Goal: Complete application form: Complete application form

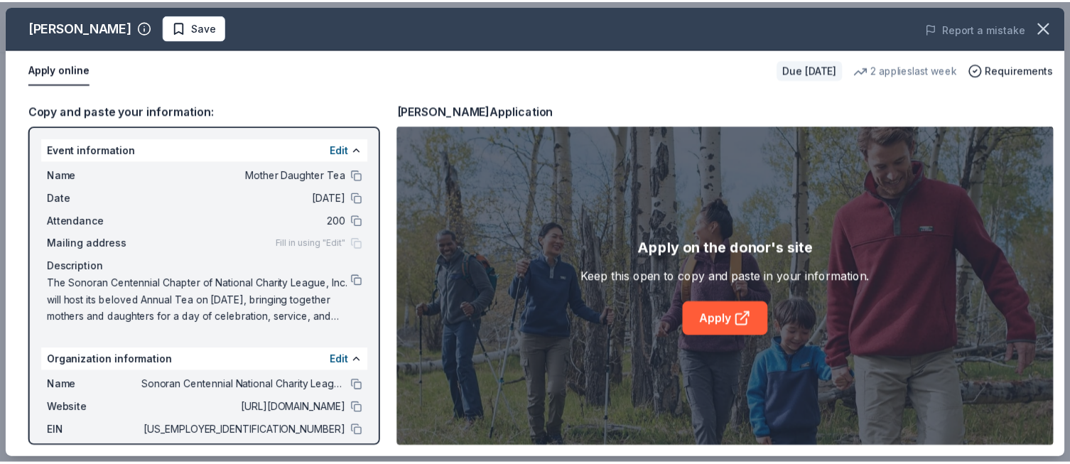
scroll to position [385, 0]
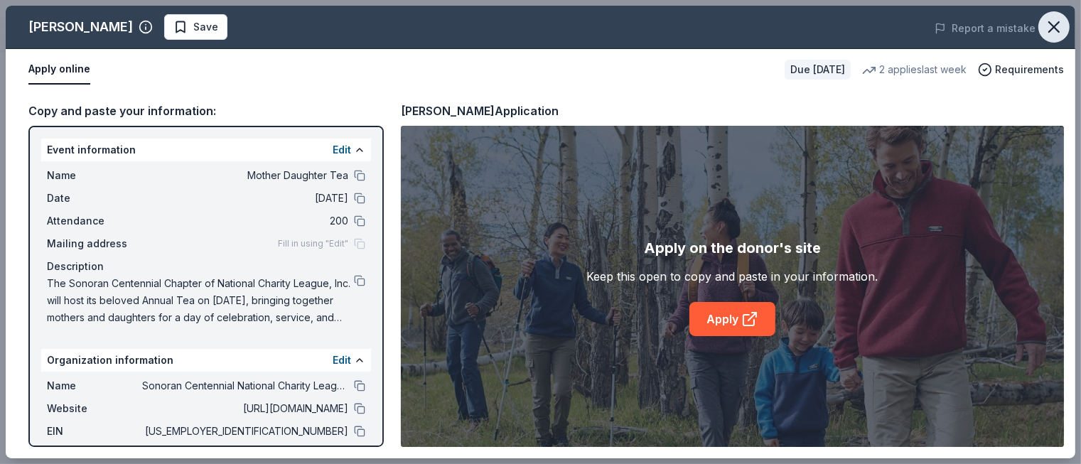
click at [1054, 28] on icon "button" at bounding box center [1054, 27] width 10 height 10
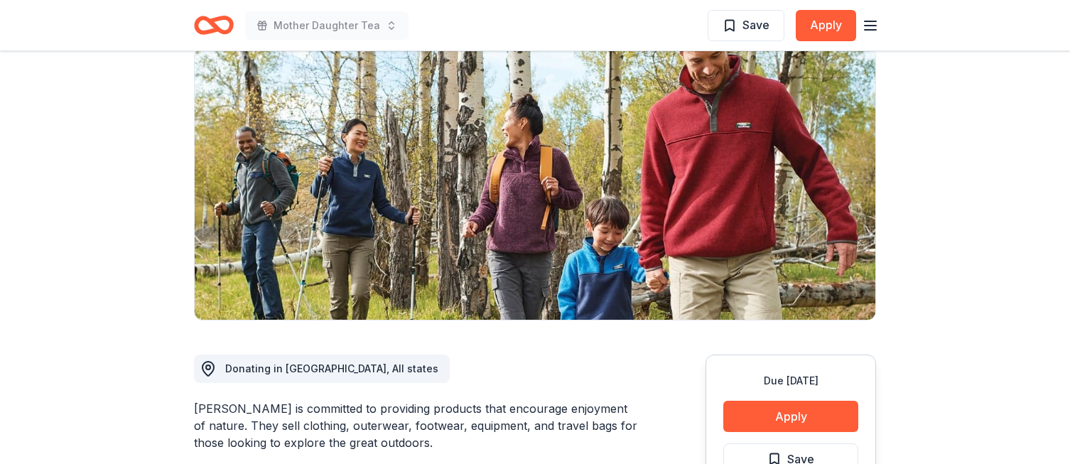
scroll to position [0, 0]
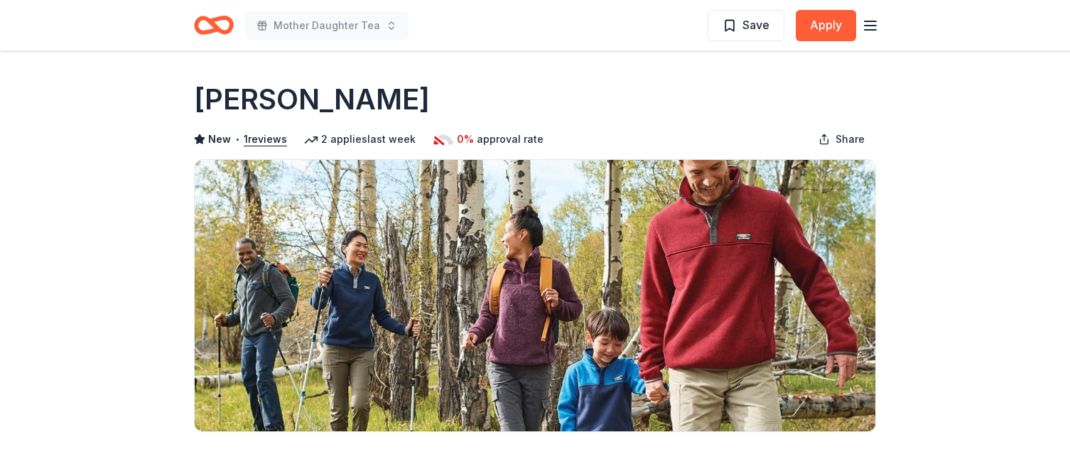
click at [227, 24] on icon "Home" at bounding box center [214, 25] width 40 height 33
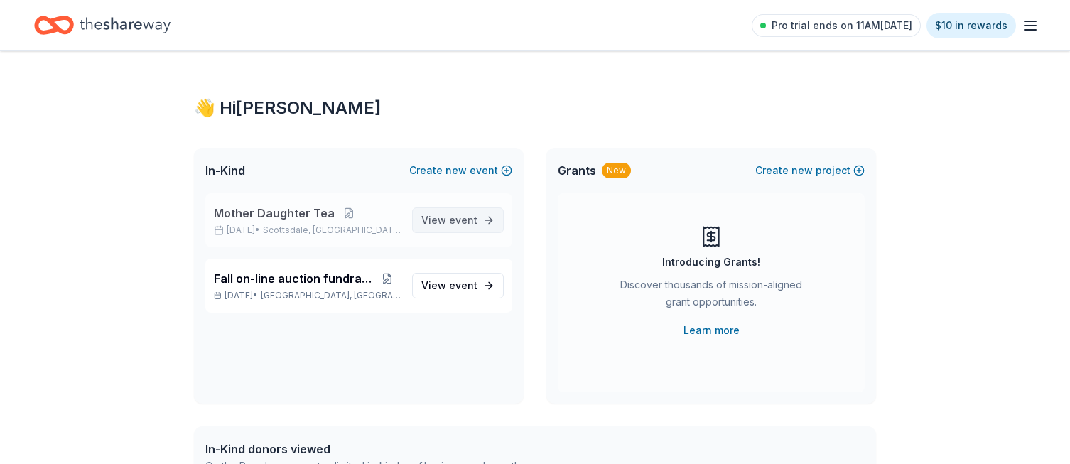
click at [469, 216] on span "event" at bounding box center [463, 220] width 28 height 12
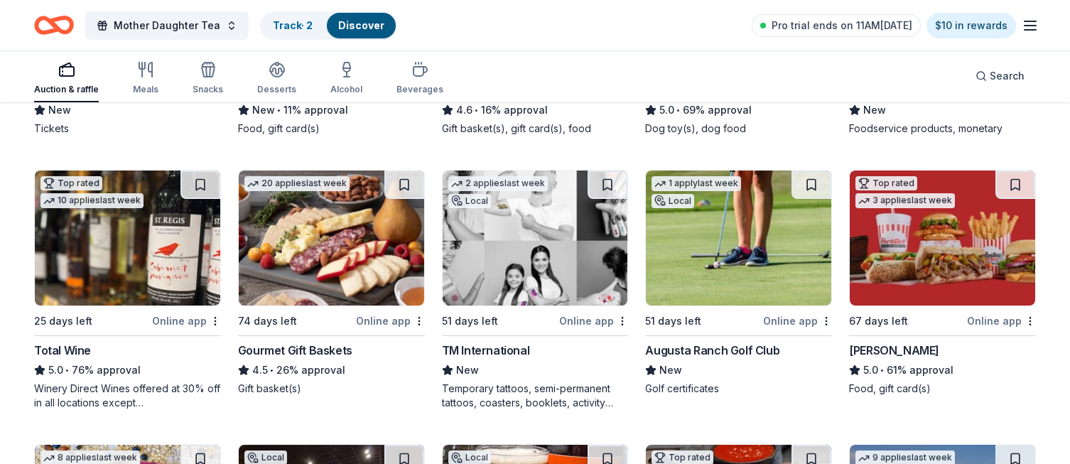
scroll to position [1454, 0]
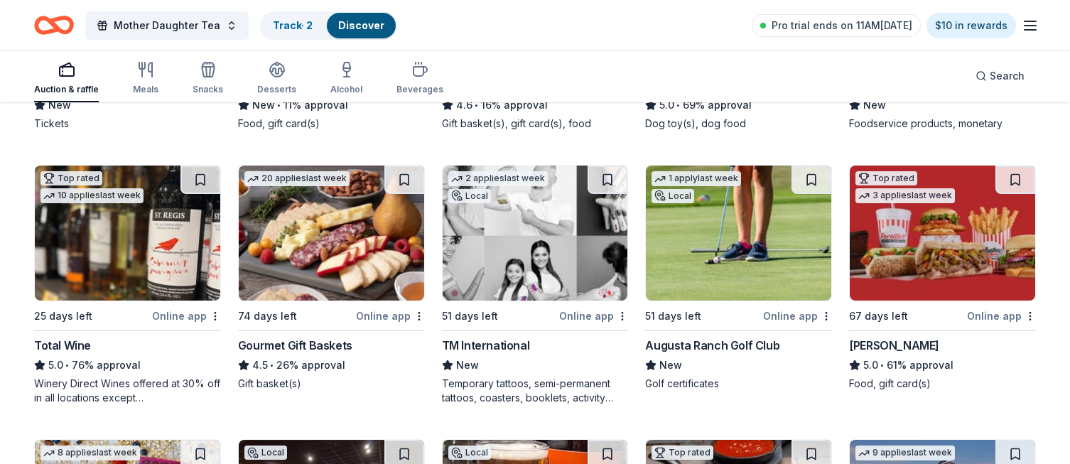
click at [522, 244] on img at bounding box center [535, 233] width 185 height 135
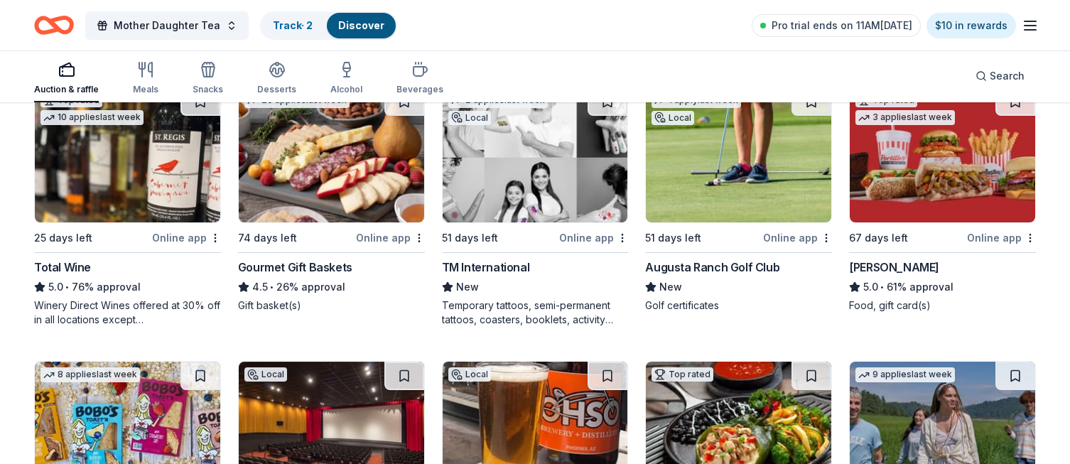
scroll to position [1511, 0]
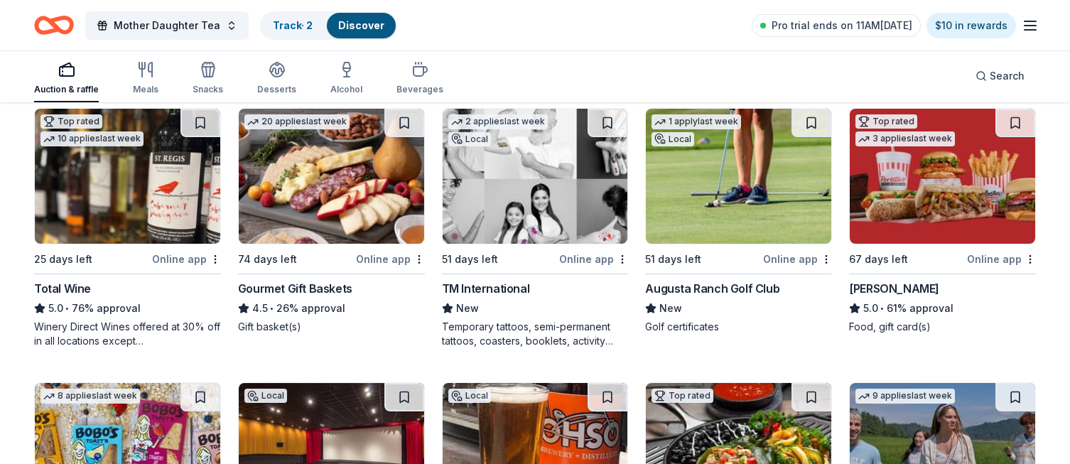
click at [751, 179] on img at bounding box center [738, 176] width 185 height 135
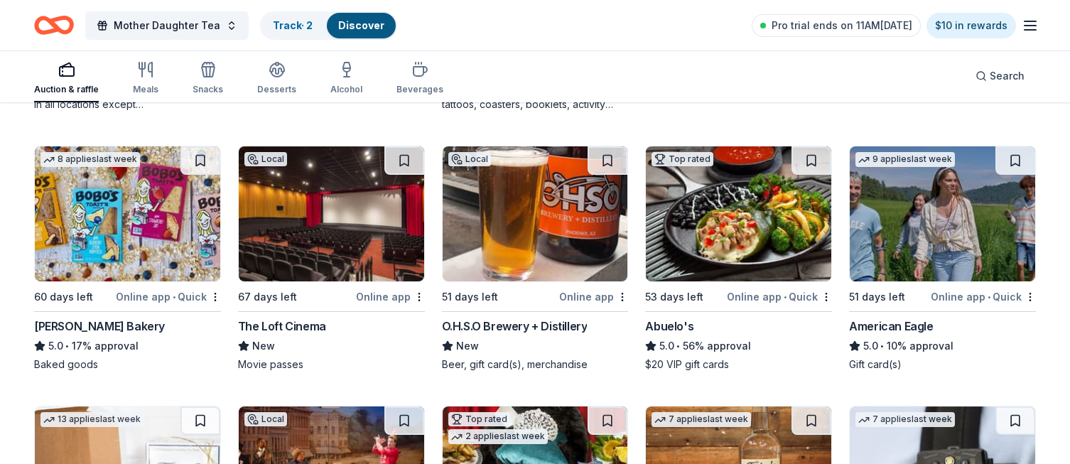
scroll to position [1746, 0]
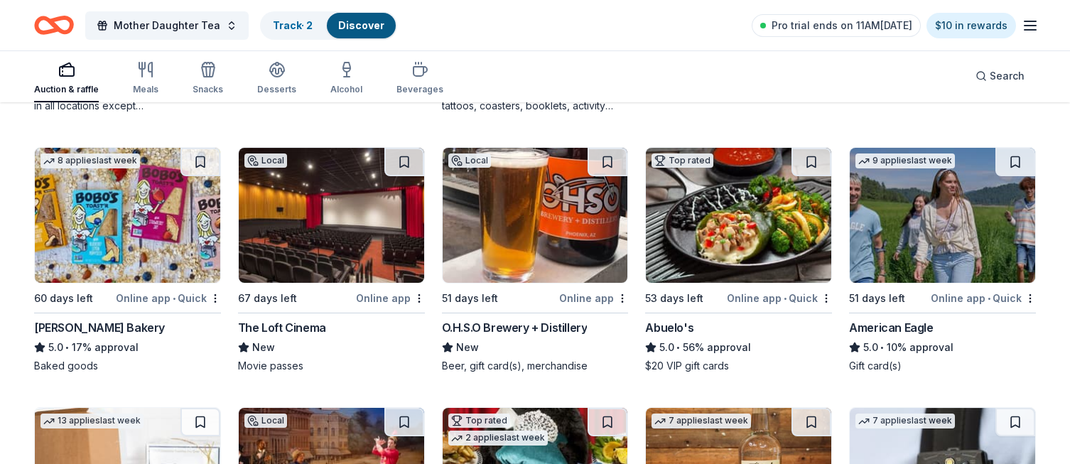
click at [328, 241] on img at bounding box center [331, 215] width 185 height 135
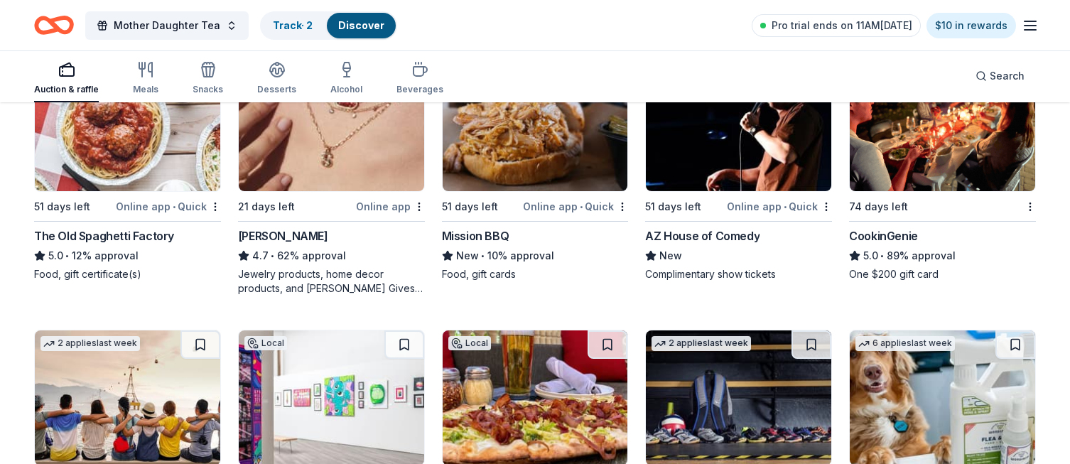
scroll to position [0, 0]
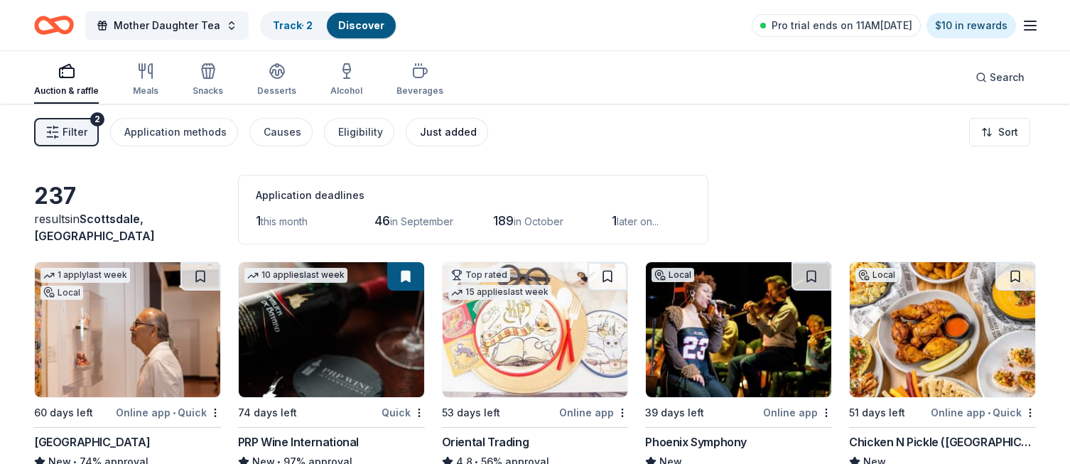
click at [448, 132] on div "Just added" at bounding box center [448, 132] width 57 height 17
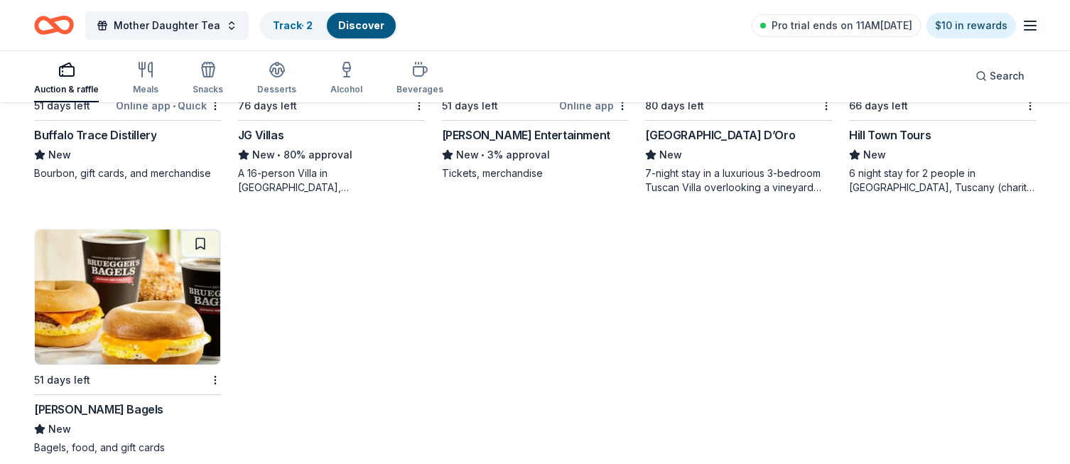
scroll to position [1147, 0]
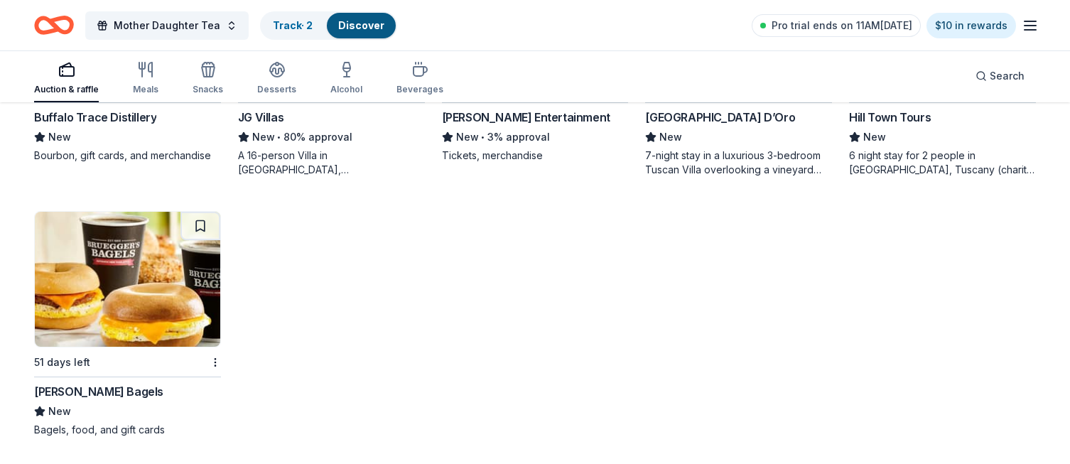
click at [139, 261] on img at bounding box center [127, 279] width 185 height 135
click at [109, 113] on div "Buffalo Trace Distillery" at bounding box center [95, 117] width 122 height 17
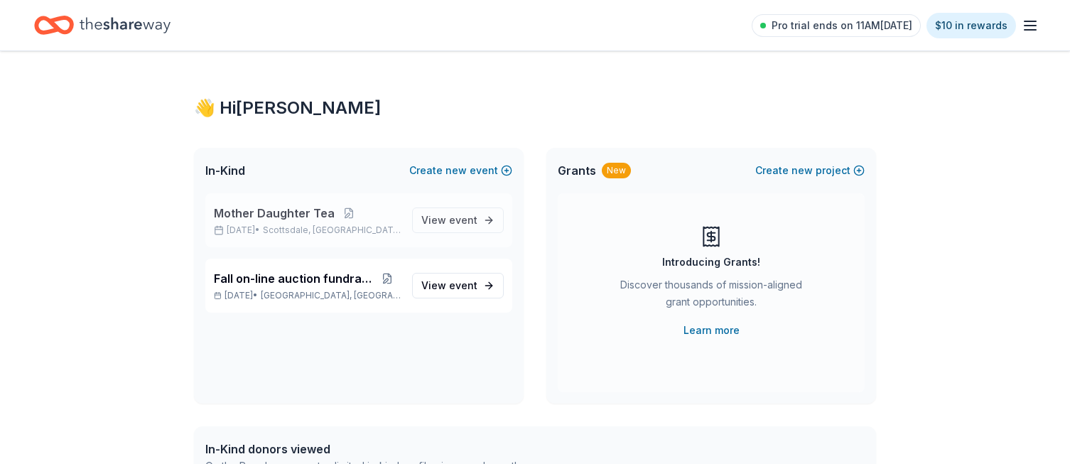
click at [299, 207] on span "Mother Daughter Tea" at bounding box center [274, 213] width 121 height 17
click at [306, 214] on span "Mother Daughter Tea" at bounding box center [274, 213] width 121 height 17
click at [434, 224] on span "View event" at bounding box center [449, 220] width 56 height 17
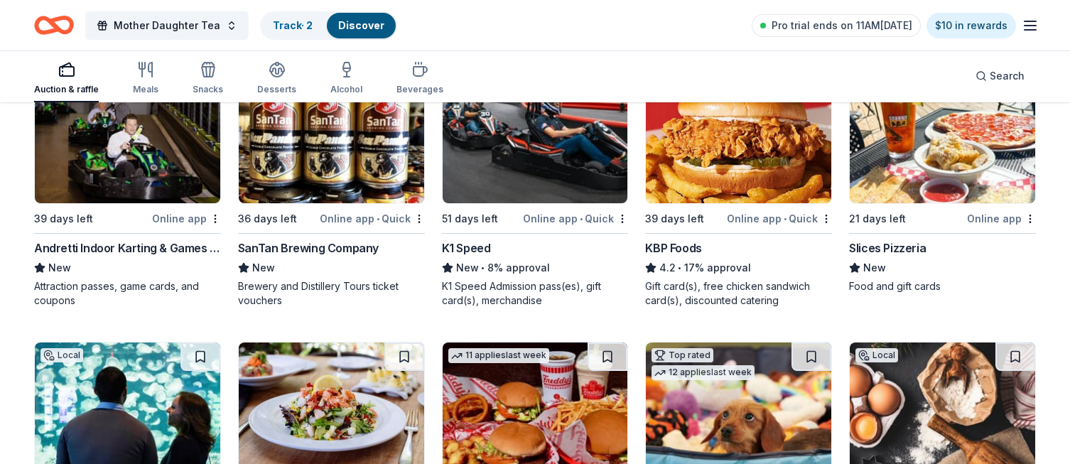
scroll to position [1019, 0]
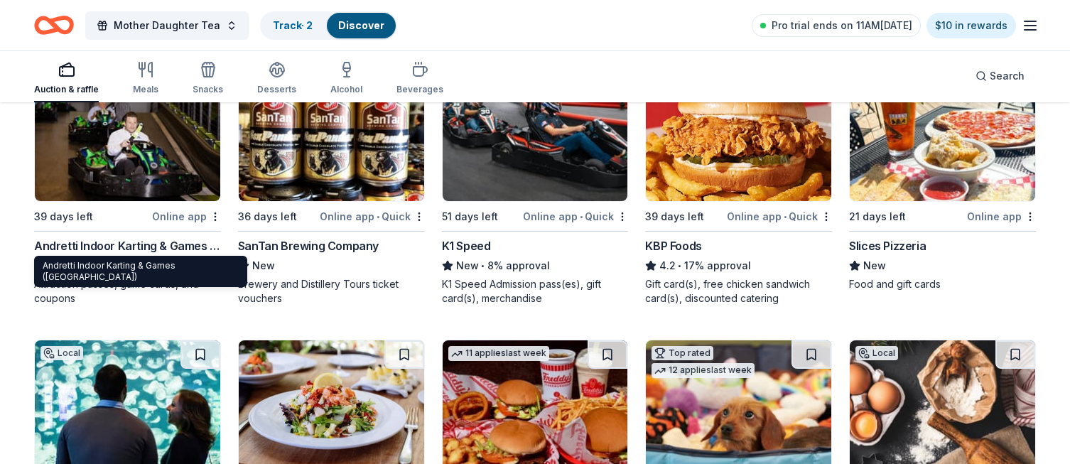
click at [110, 242] on div "Andretti Indoor Karting & Games ([GEOGRAPHIC_DATA])" at bounding box center [127, 245] width 187 height 17
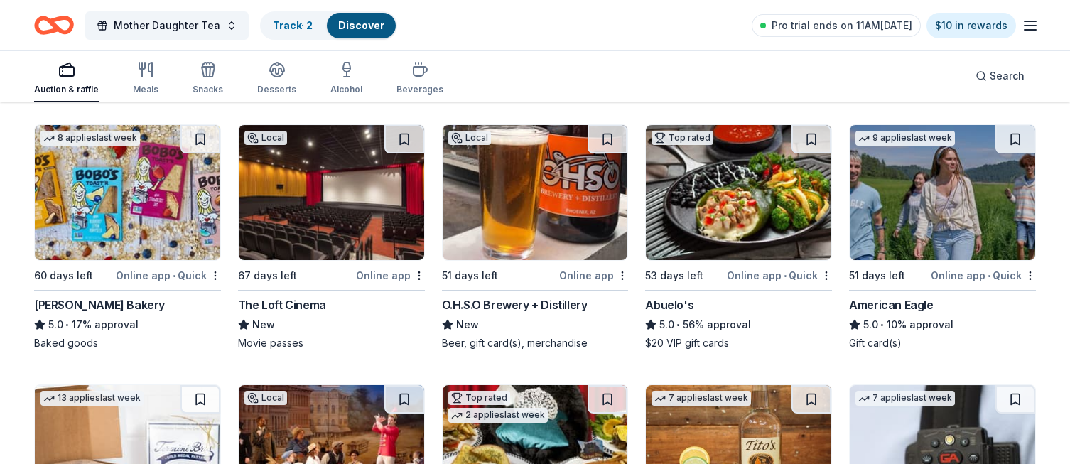
scroll to position [1796, 0]
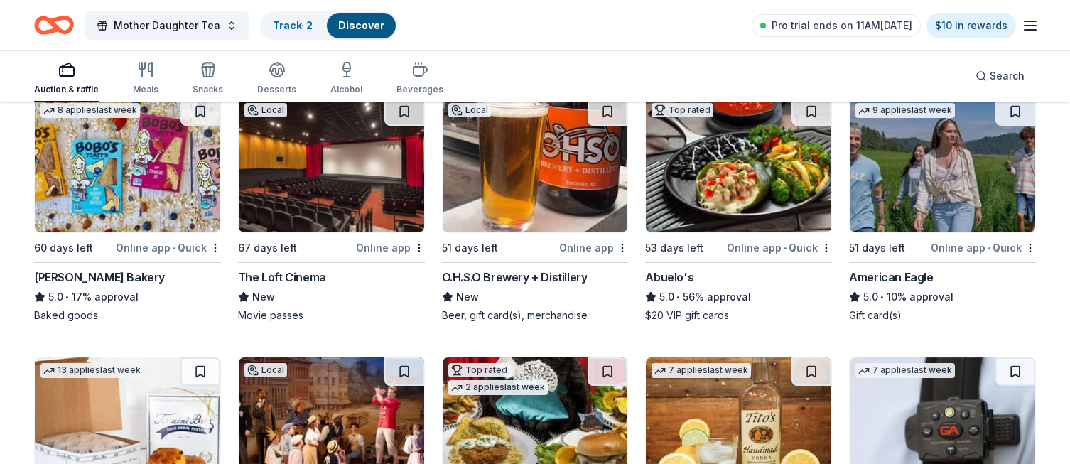
click at [521, 272] on div "O.H.S.O Brewery + Distillery" at bounding box center [515, 277] width 146 height 17
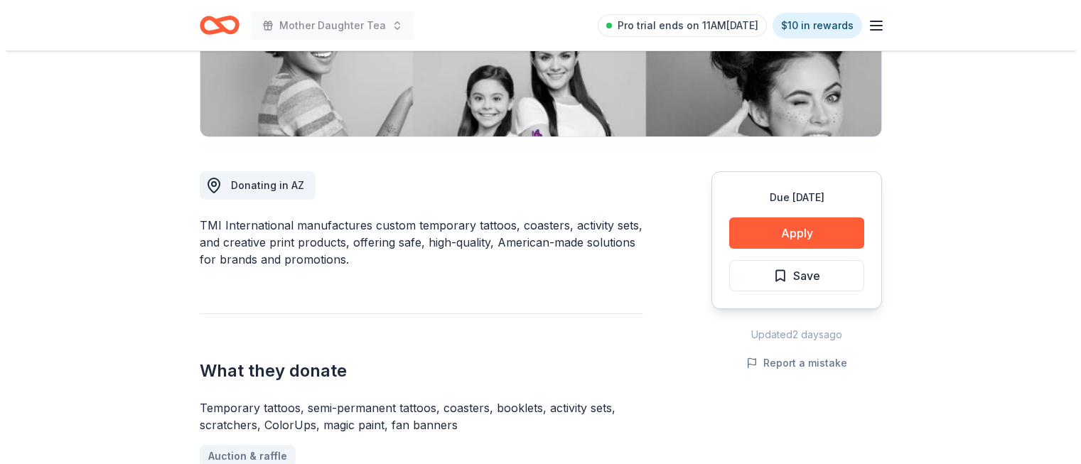
scroll to position [313, 0]
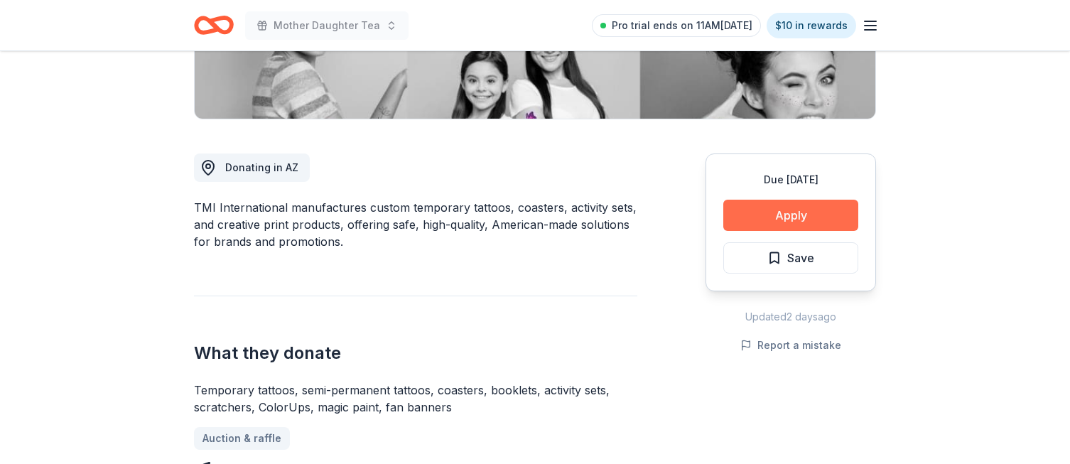
click at [789, 211] on button "Apply" at bounding box center [790, 215] width 135 height 31
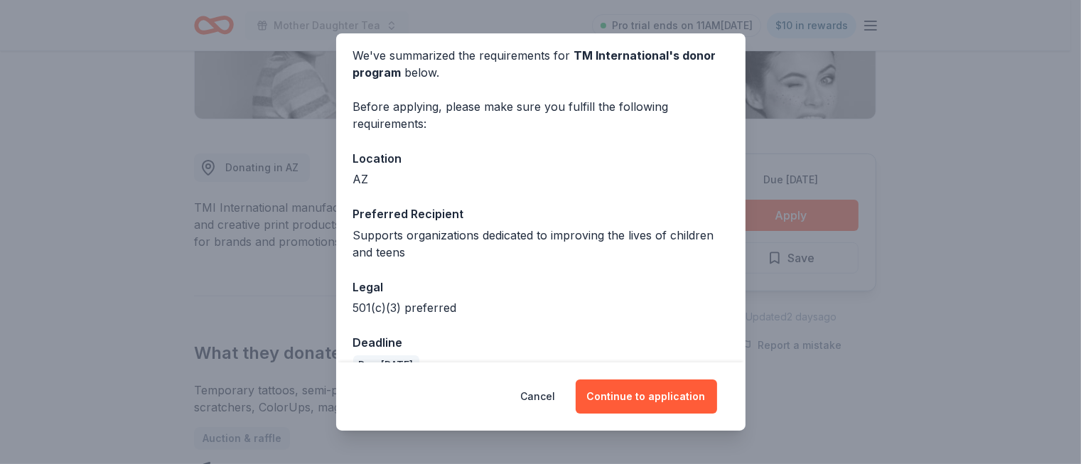
scroll to position [85, 0]
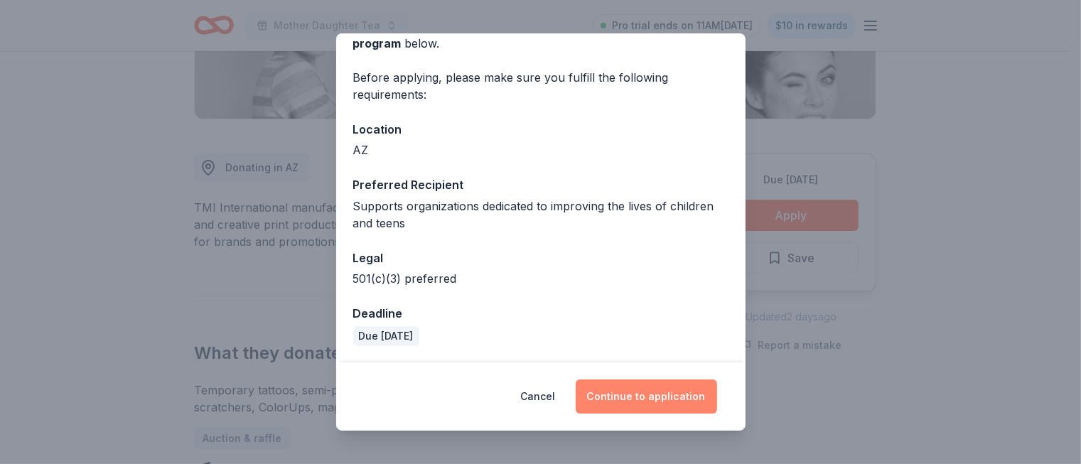
click at [653, 404] on button "Continue to application" at bounding box center [646, 396] width 141 height 34
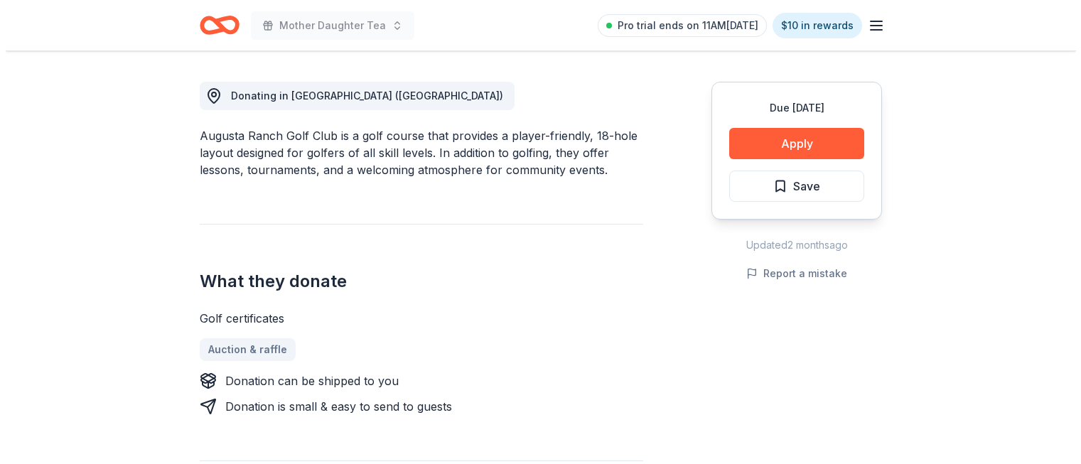
scroll to position [389, 0]
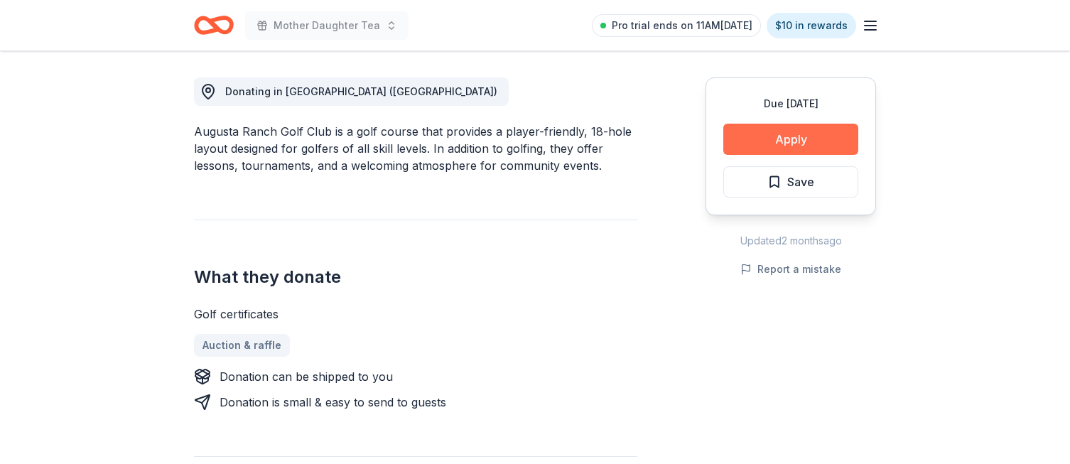
click at [777, 139] on button "Apply" at bounding box center [790, 139] width 135 height 31
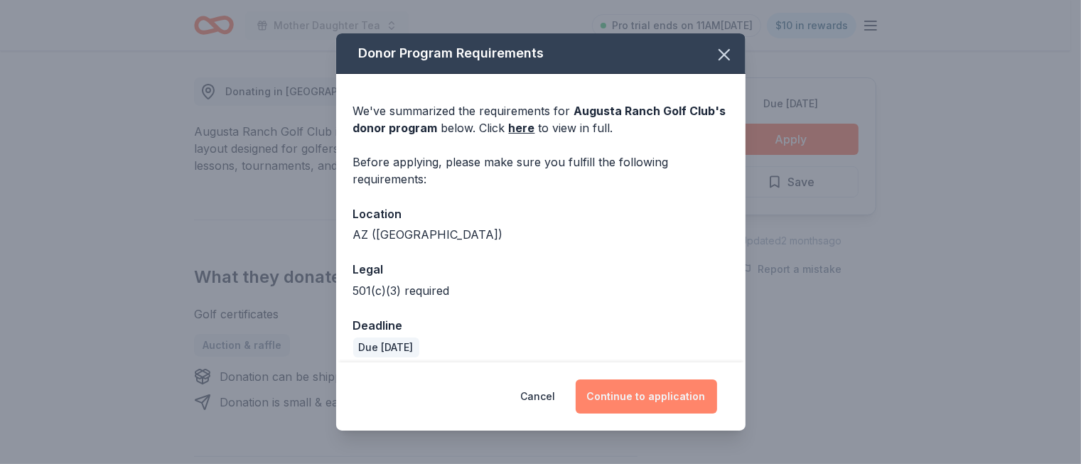
click at [654, 405] on button "Continue to application" at bounding box center [646, 396] width 141 height 34
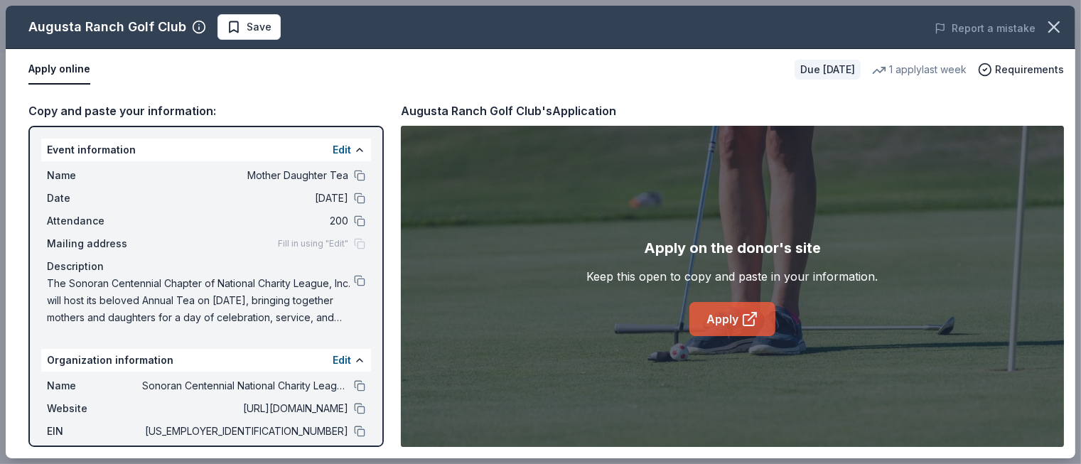
click at [736, 318] on link "Apply" at bounding box center [732, 319] width 86 height 34
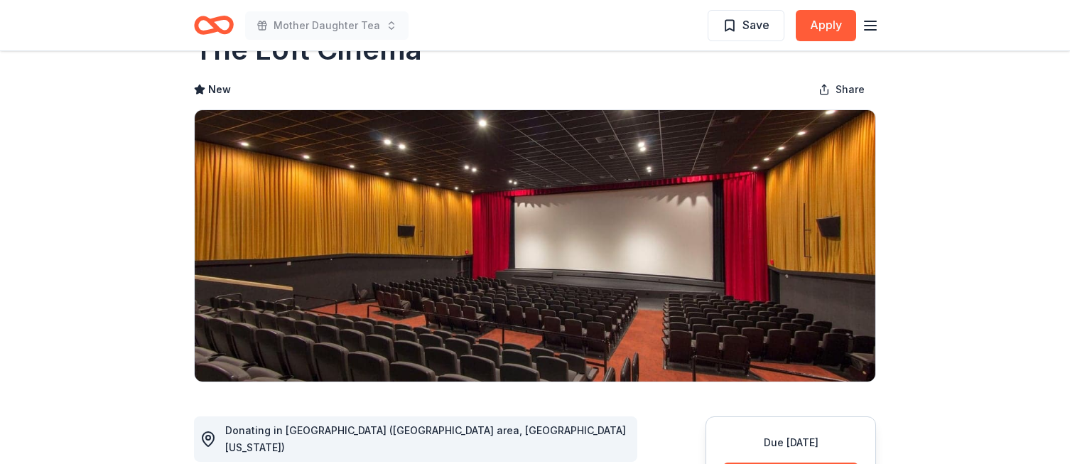
scroll to position [30, 0]
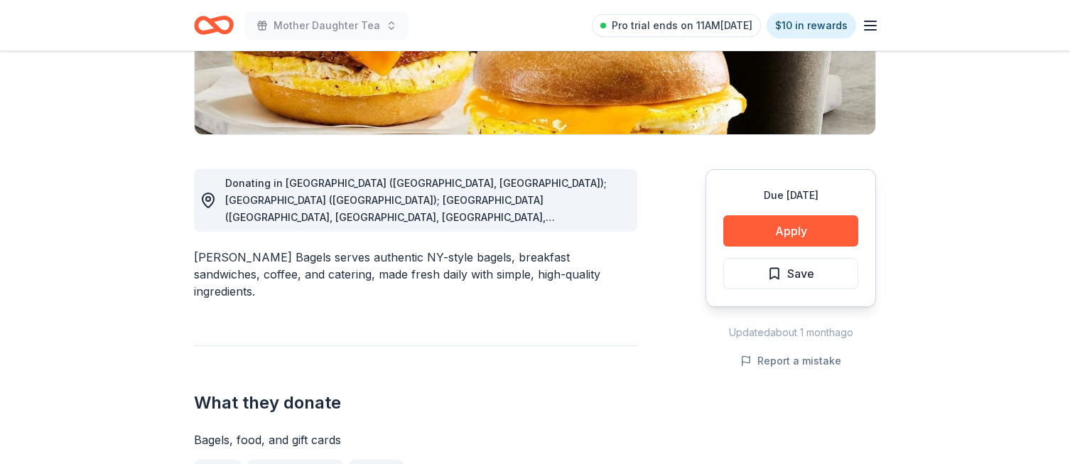
scroll to position [287, 0]
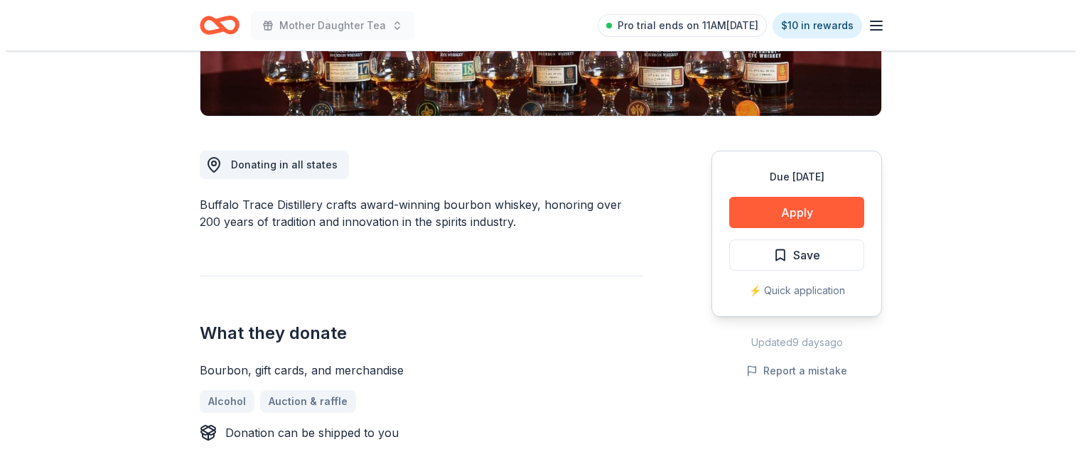
scroll to position [308, 0]
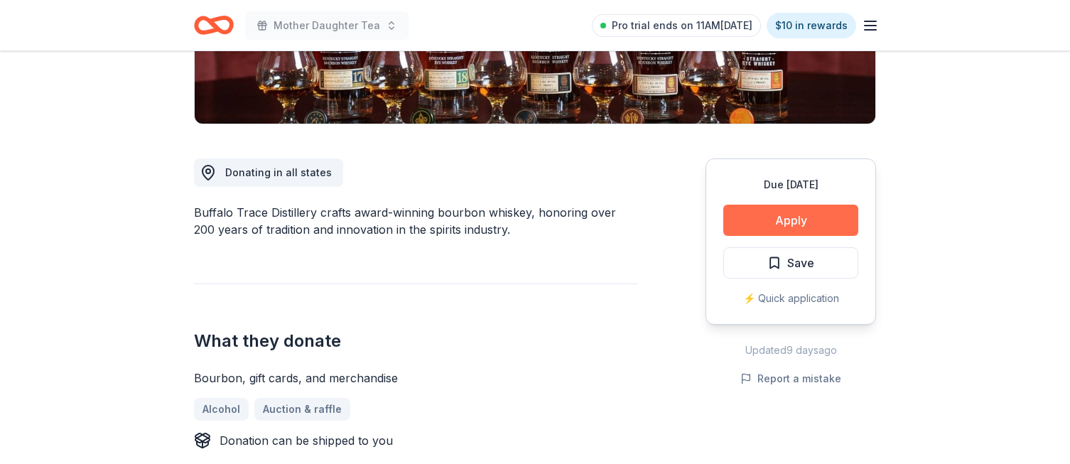
click at [771, 219] on button "Apply" at bounding box center [790, 220] width 135 height 31
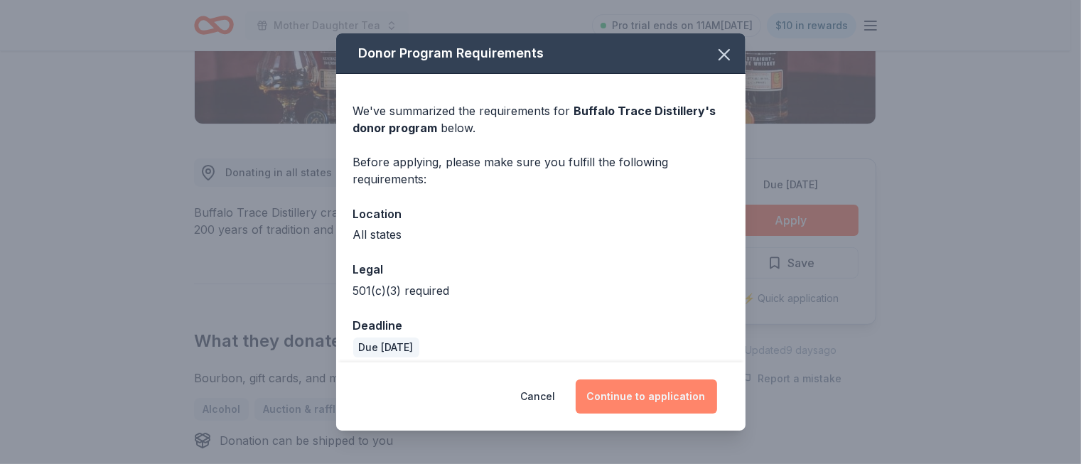
click at [635, 394] on button "Continue to application" at bounding box center [646, 396] width 141 height 34
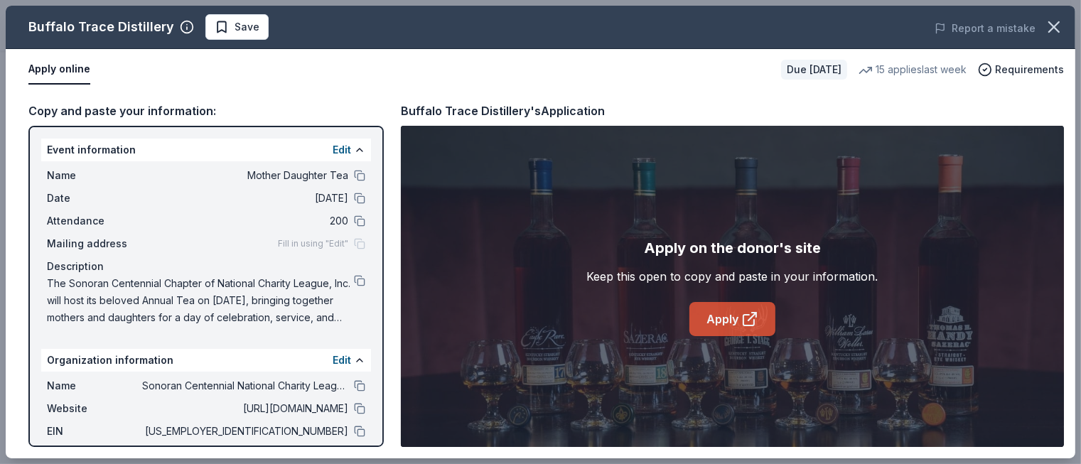
click at [733, 317] on link "Apply" at bounding box center [732, 319] width 86 height 34
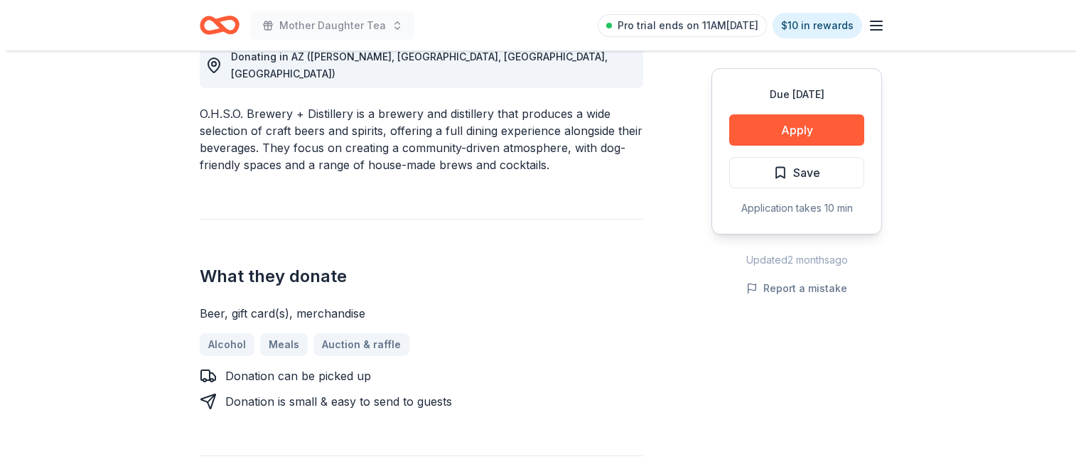
scroll to position [428, 0]
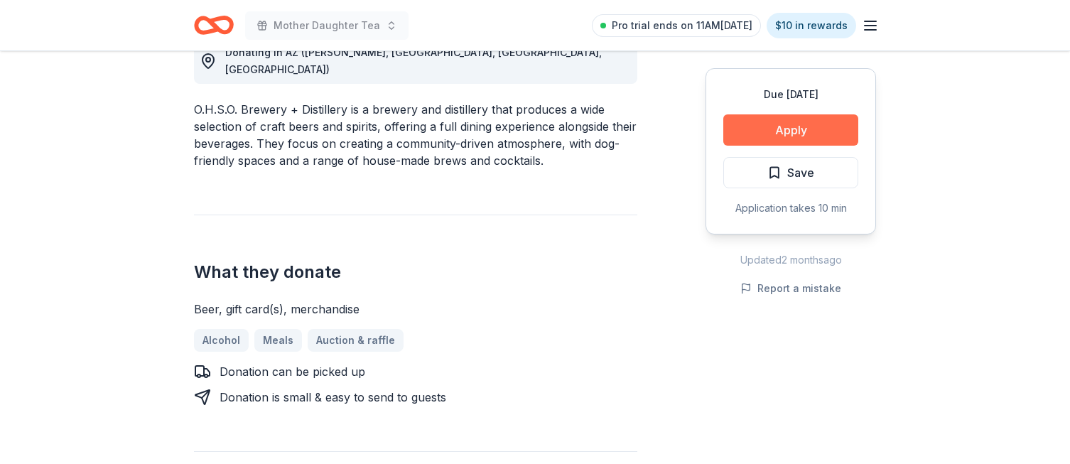
click at [791, 134] on button "Apply" at bounding box center [790, 129] width 135 height 31
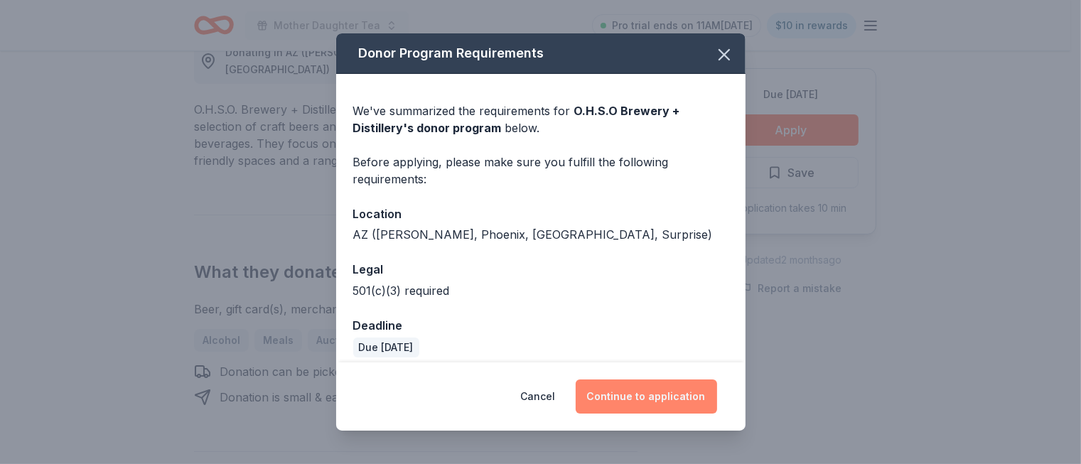
click at [666, 396] on button "Continue to application" at bounding box center [646, 396] width 141 height 34
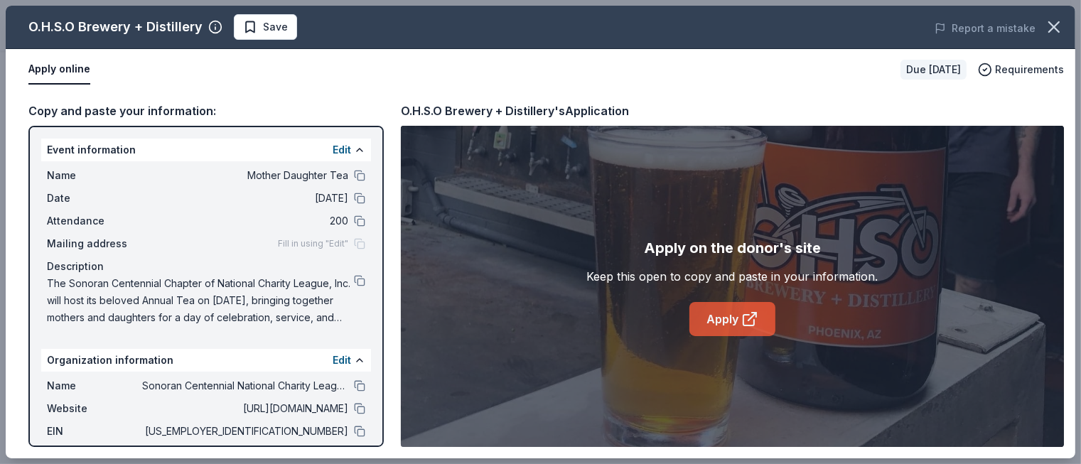
click at [736, 318] on link "Apply" at bounding box center [732, 319] width 86 height 34
